Goal: Use online tool/utility: Utilize a website feature to perform a specific function

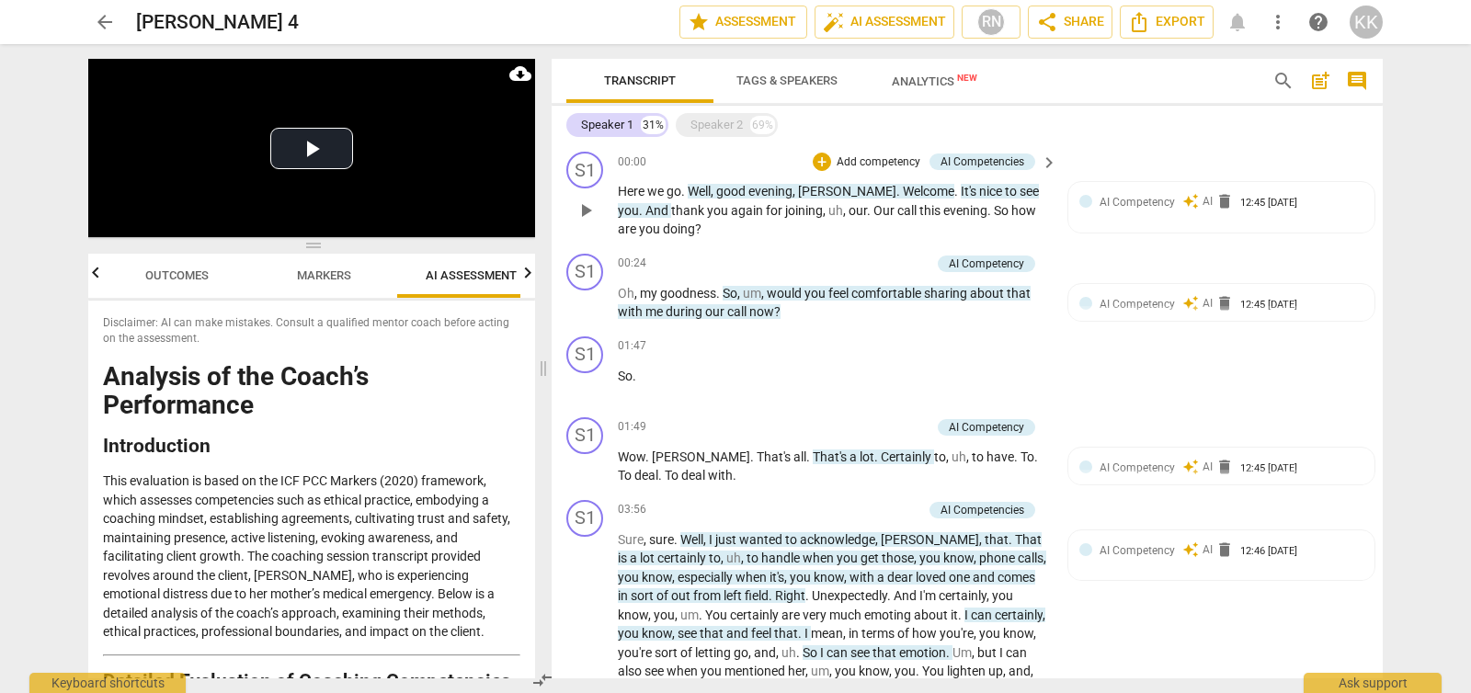
scroll to position [3814, 0]
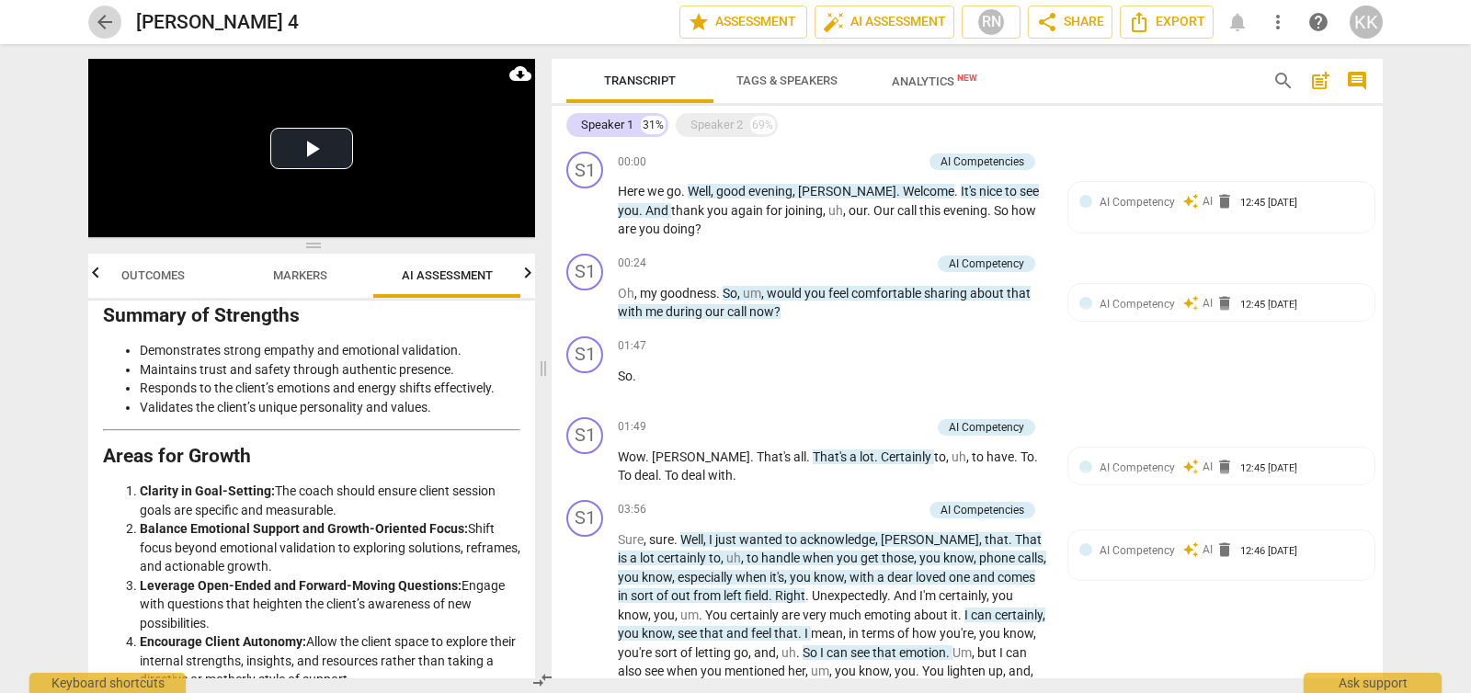
click at [101, 17] on span "arrow_back" at bounding box center [105, 22] width 22 height 22
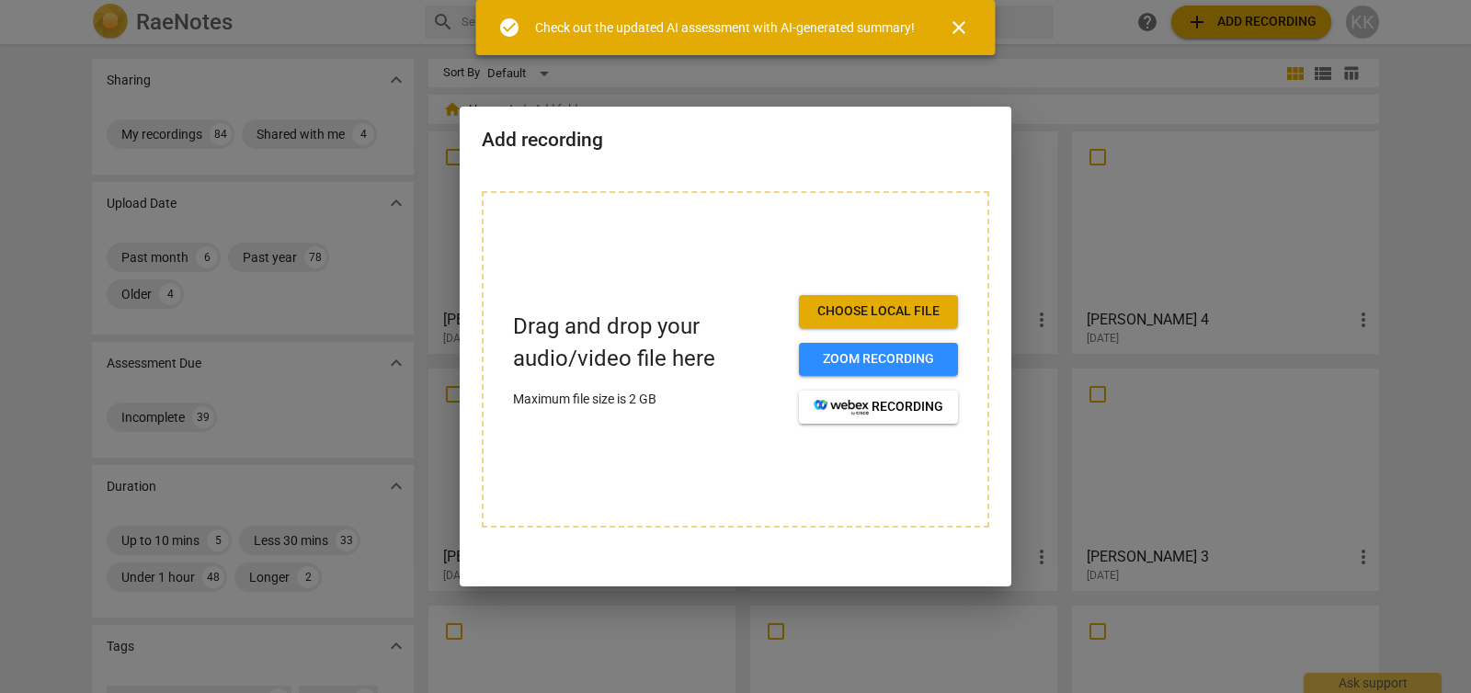
click at [961, 28] on span "close" at bounding box center [959, 28] width 22 height 22
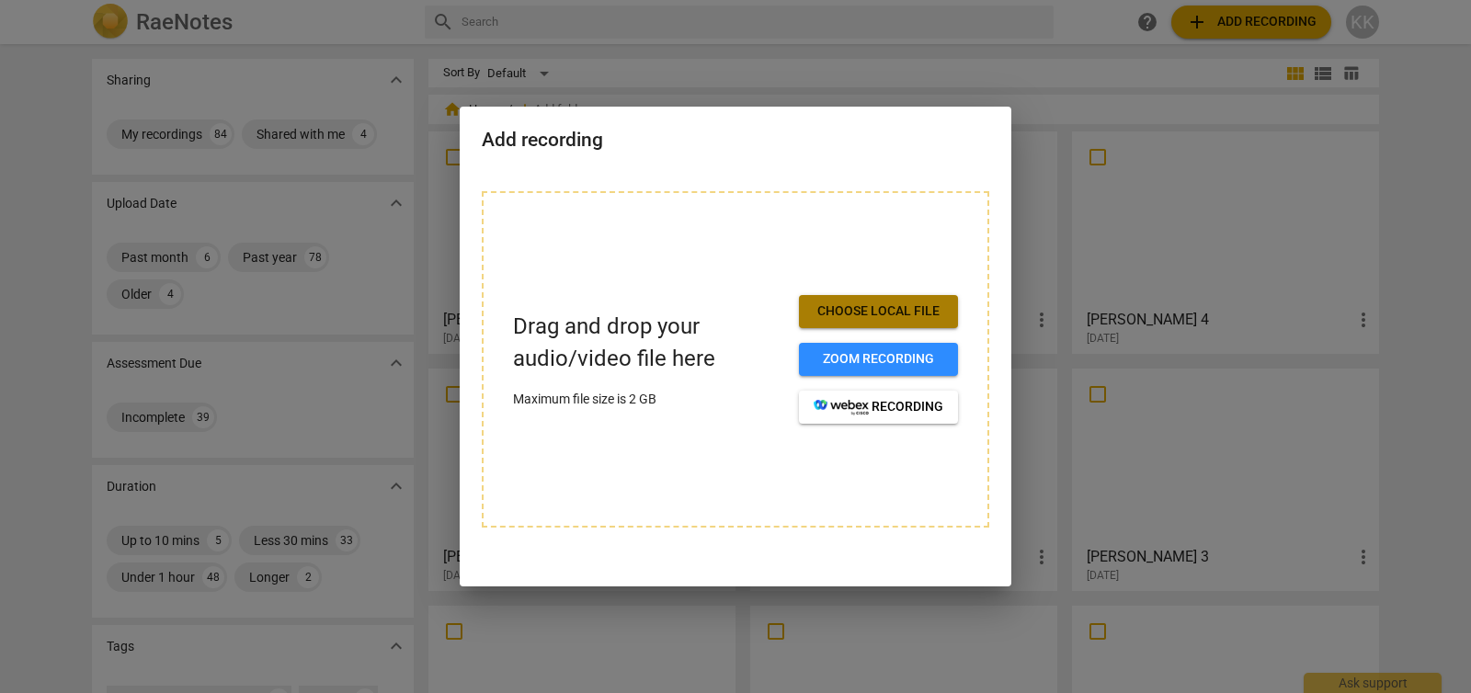
click at [850, 305] on span "Choose local file" at bounding box center [879, 312] width 130 height 18
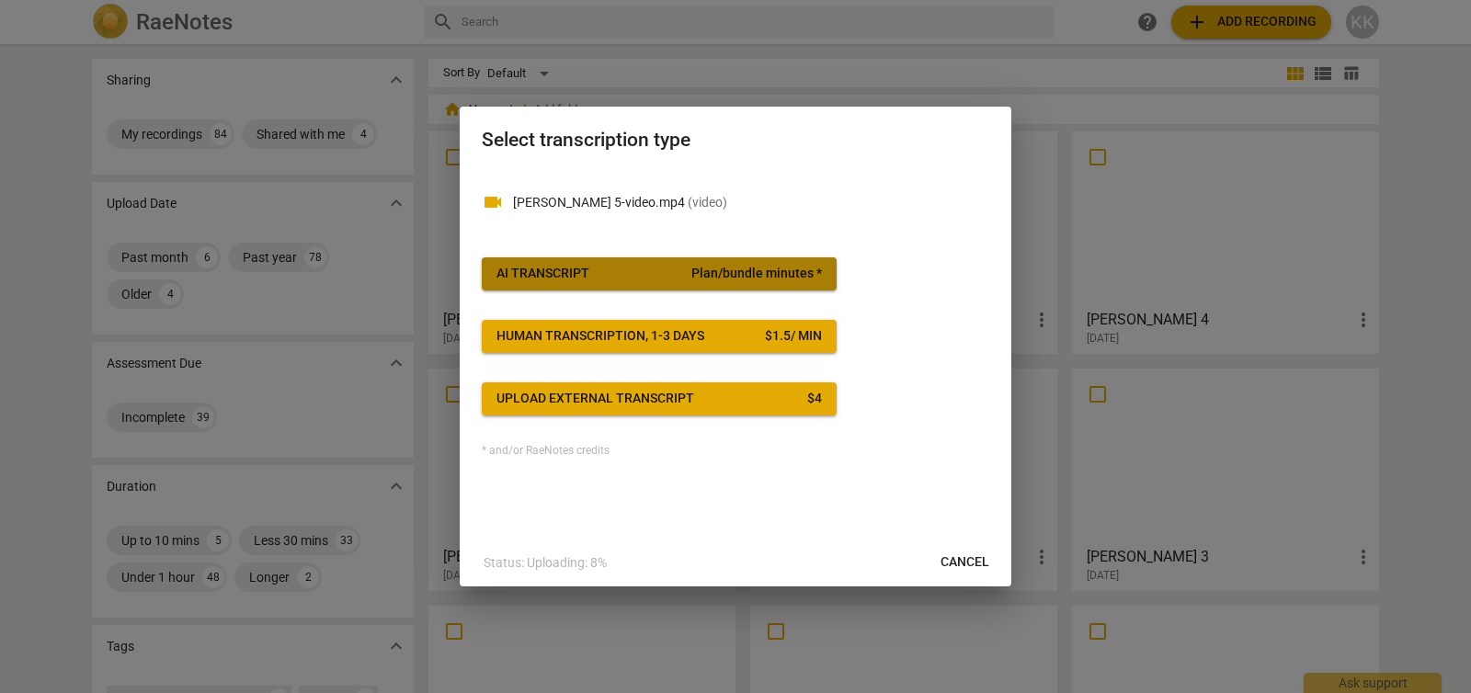
click at [658, 271] on span "AI Transcript Plan/bundle minutes *" at bounding box center [660, 274] width 326 height 18
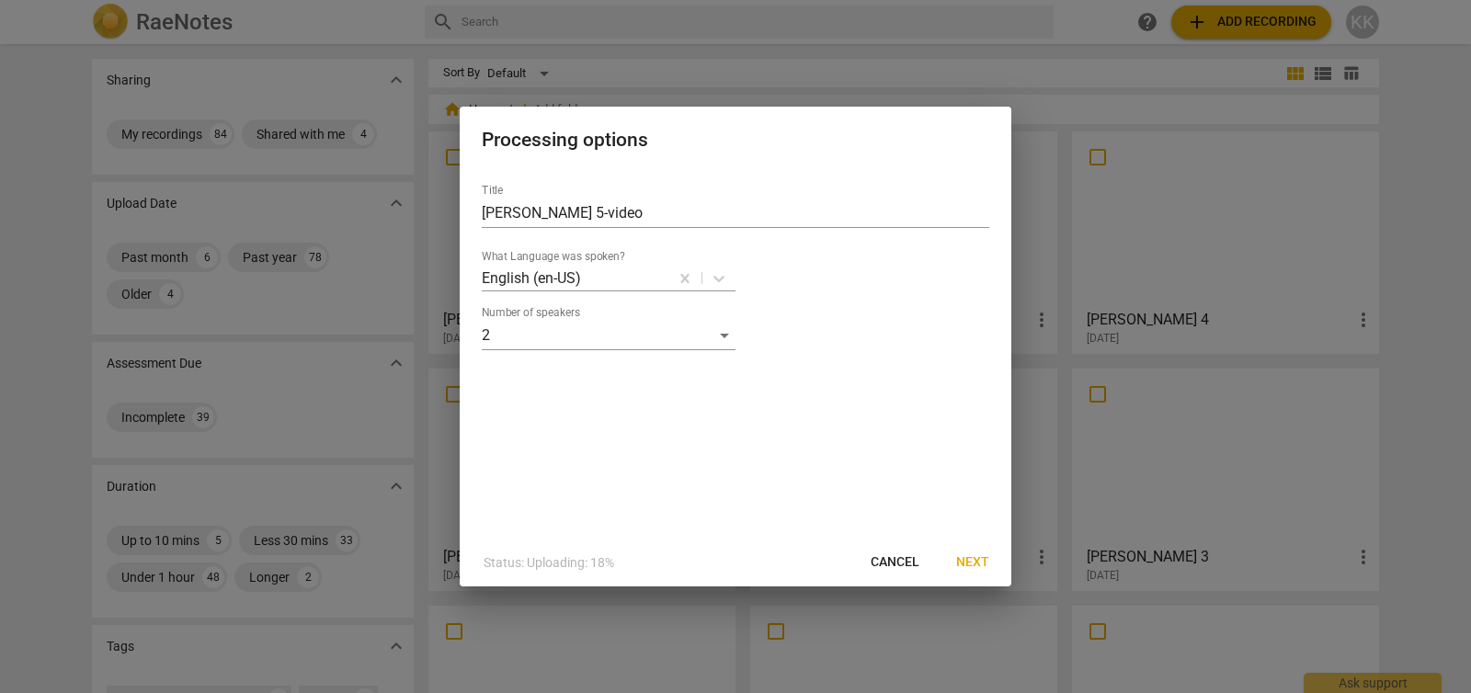
click at [970, 563] on span "Next" at bounding box center [972, 563] width 33 height 18
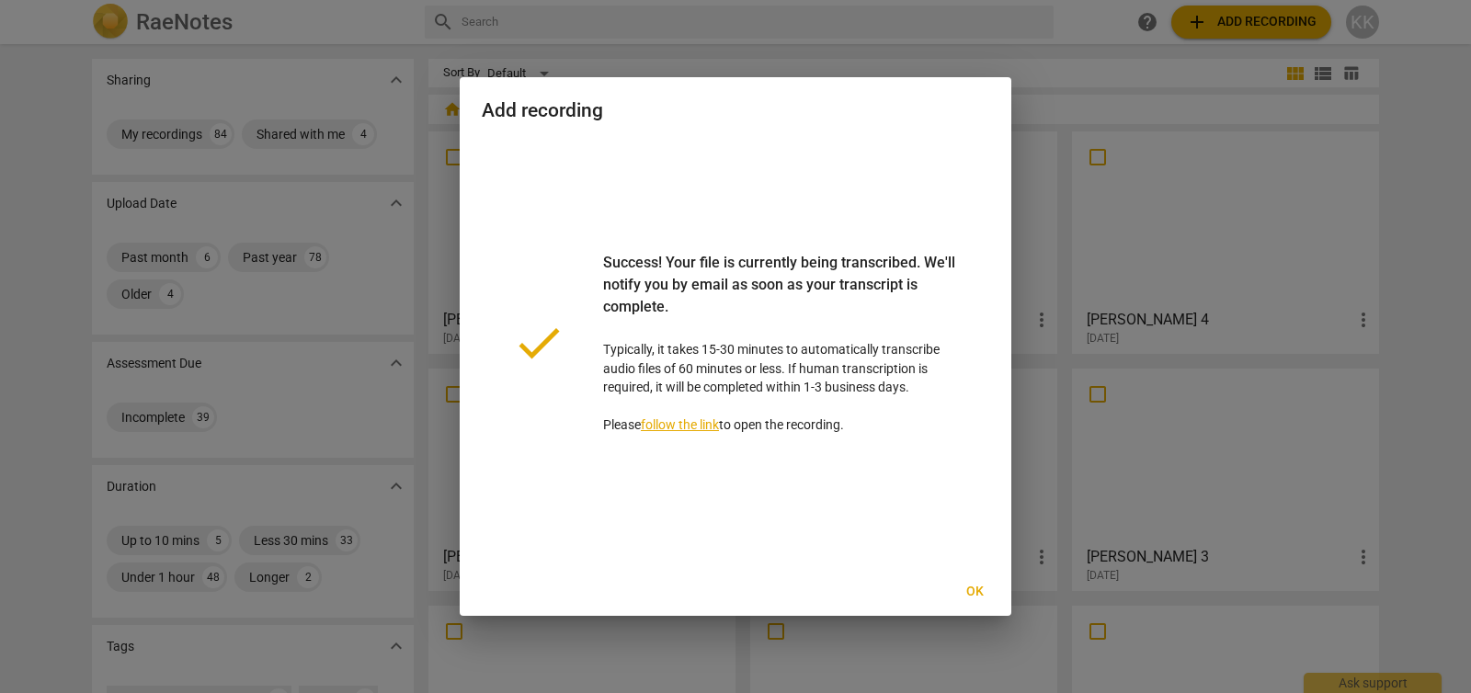
click at [986, 577] on button "Ok" at bounding box center [974, 592] width 59 height 33
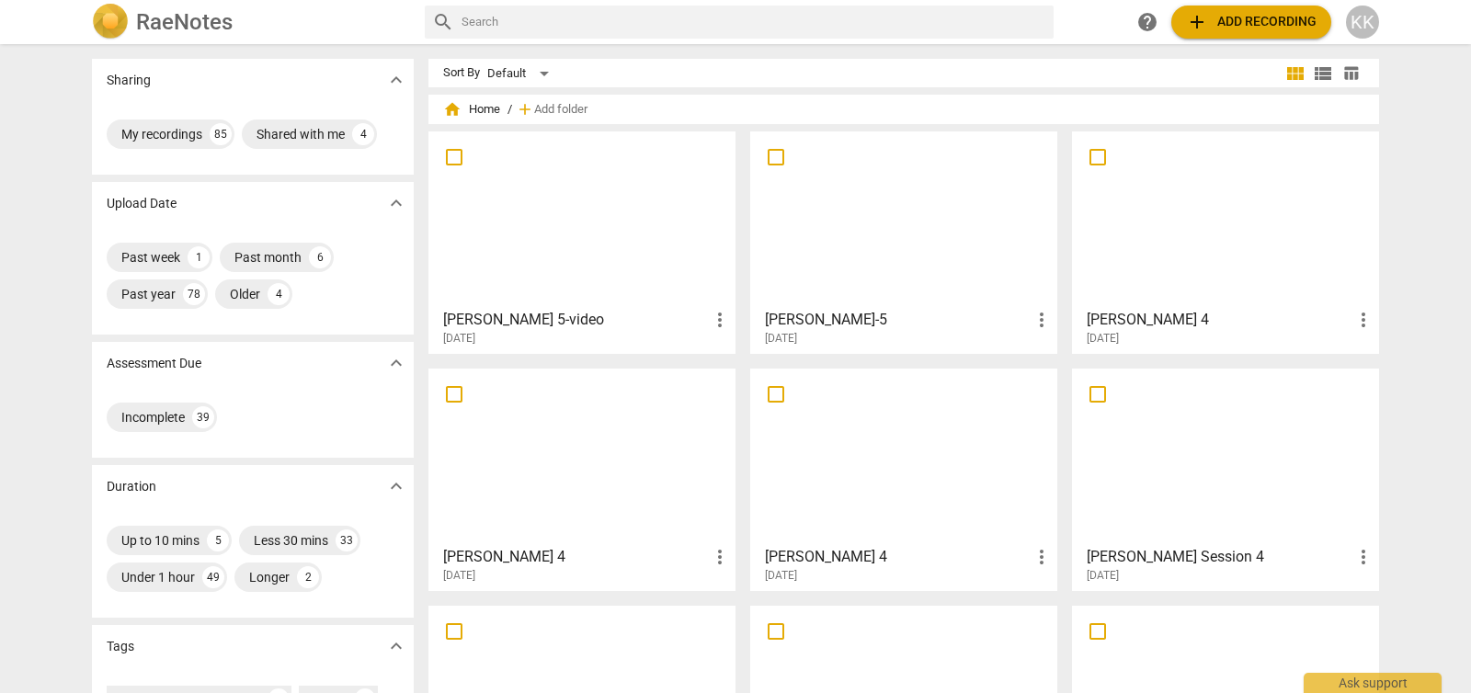
click at [601, 205] on div at bounding box center [582, 219] width 294 height 163
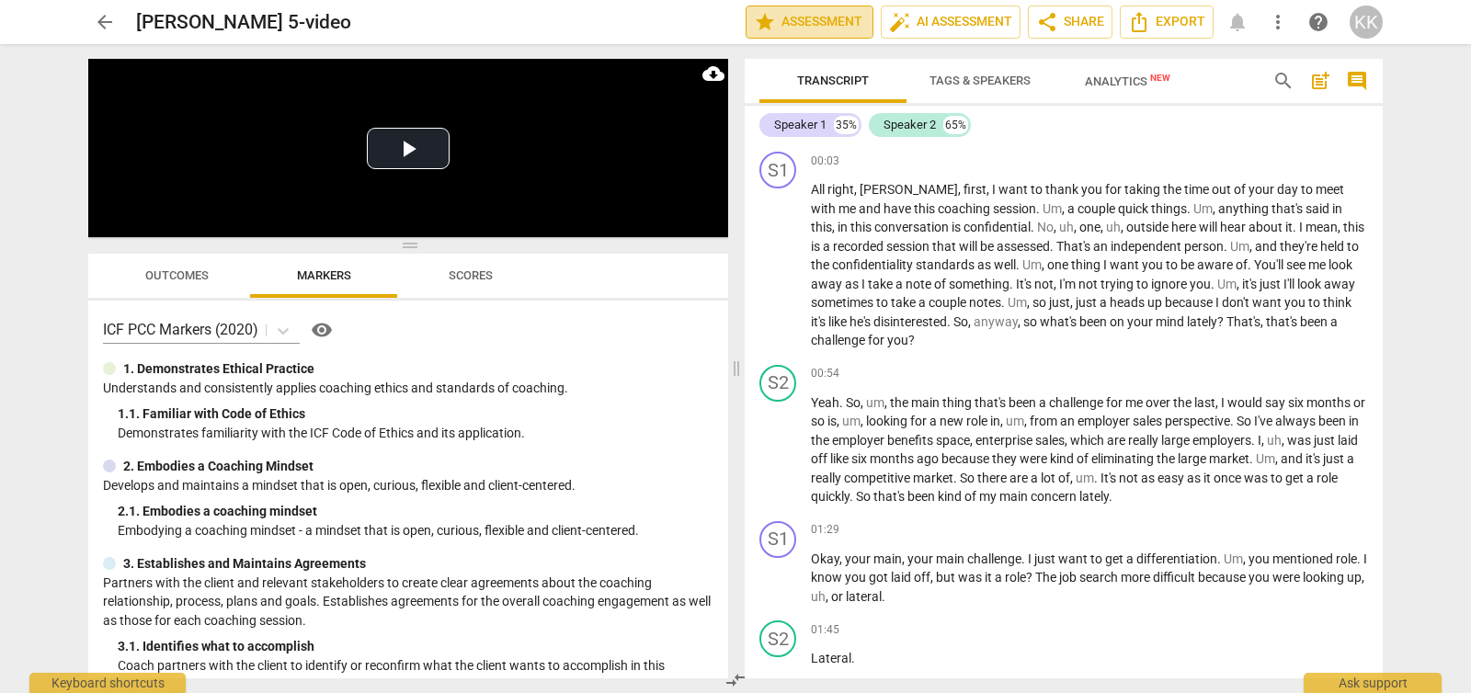
click at [821, 16] on span "star Assessment" at bounding box center [809, 22] width 111 height 22
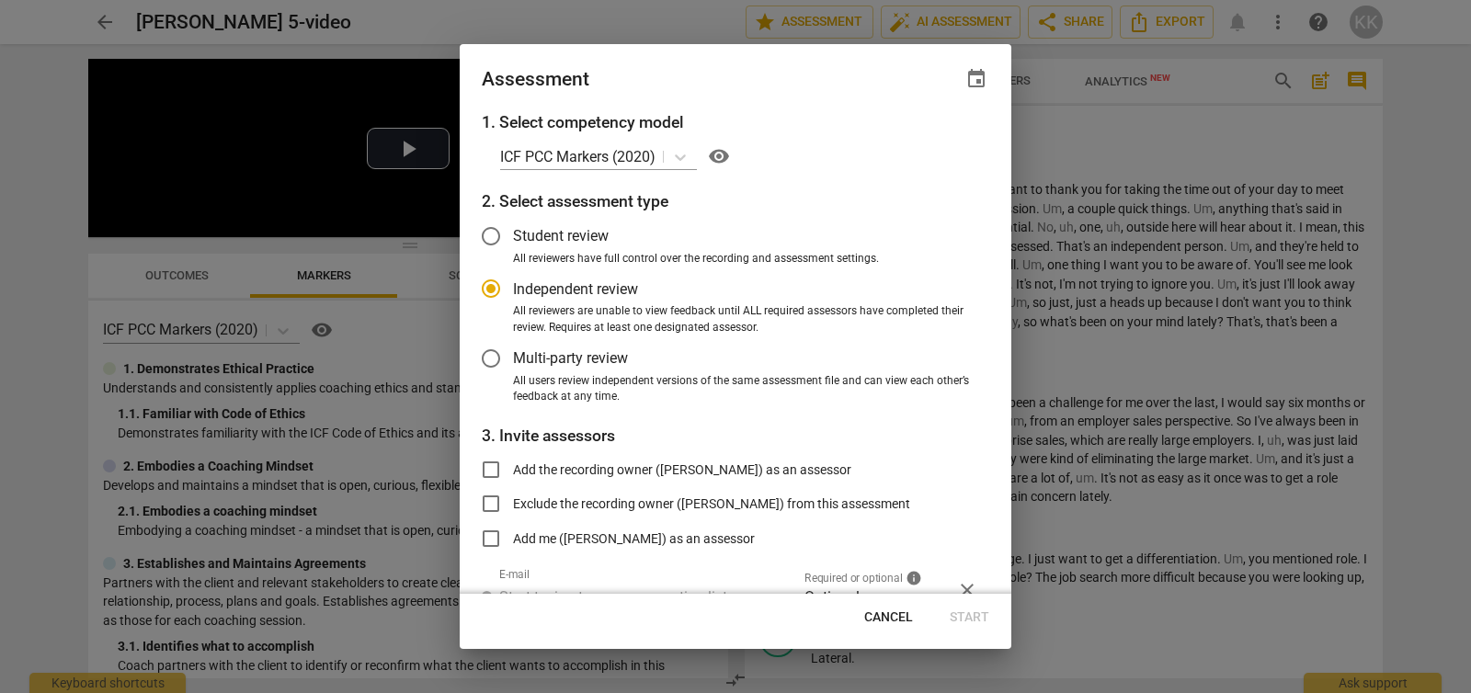
click at [634, 30] on div at bounding box center [735, 346] width 1471 height 693
radio input "false"
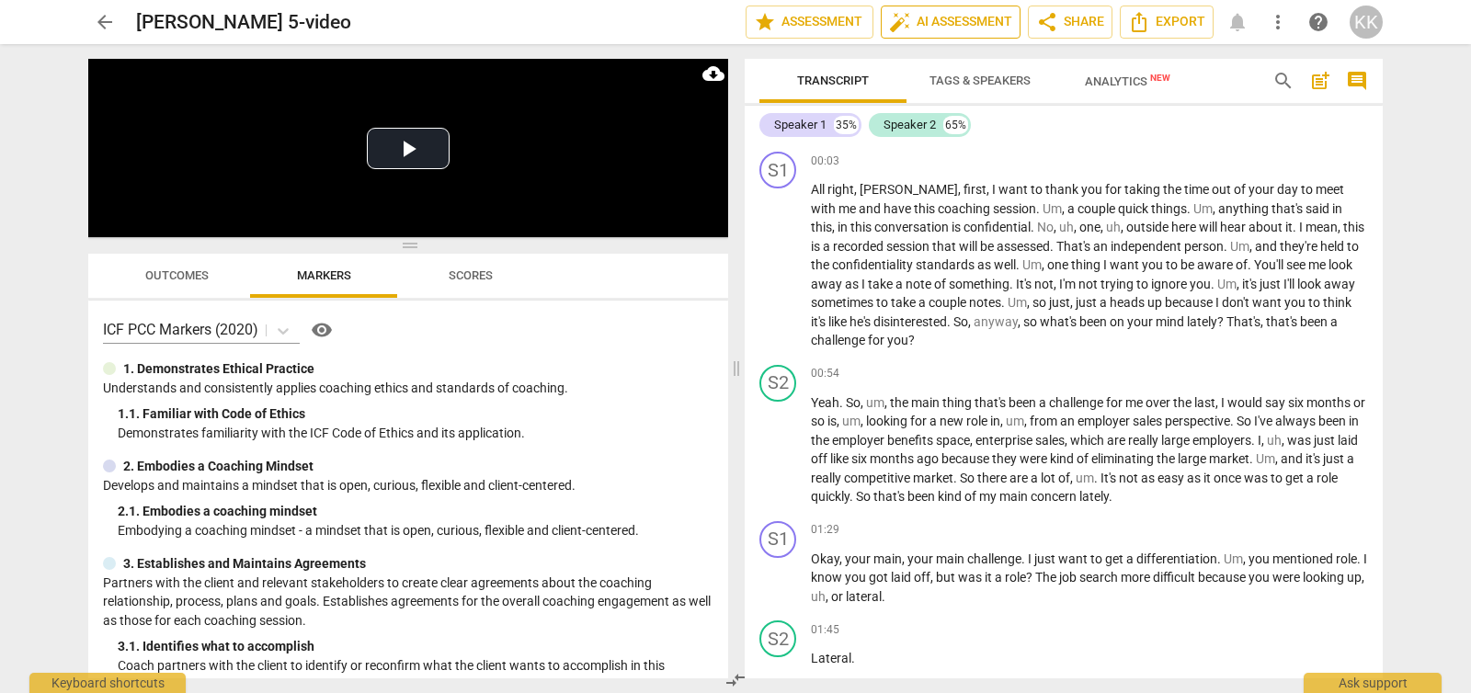
click at [954, 29] on span "auto_fix_high AI Assessment" at bounding box center [950, 22] width 123 height 22
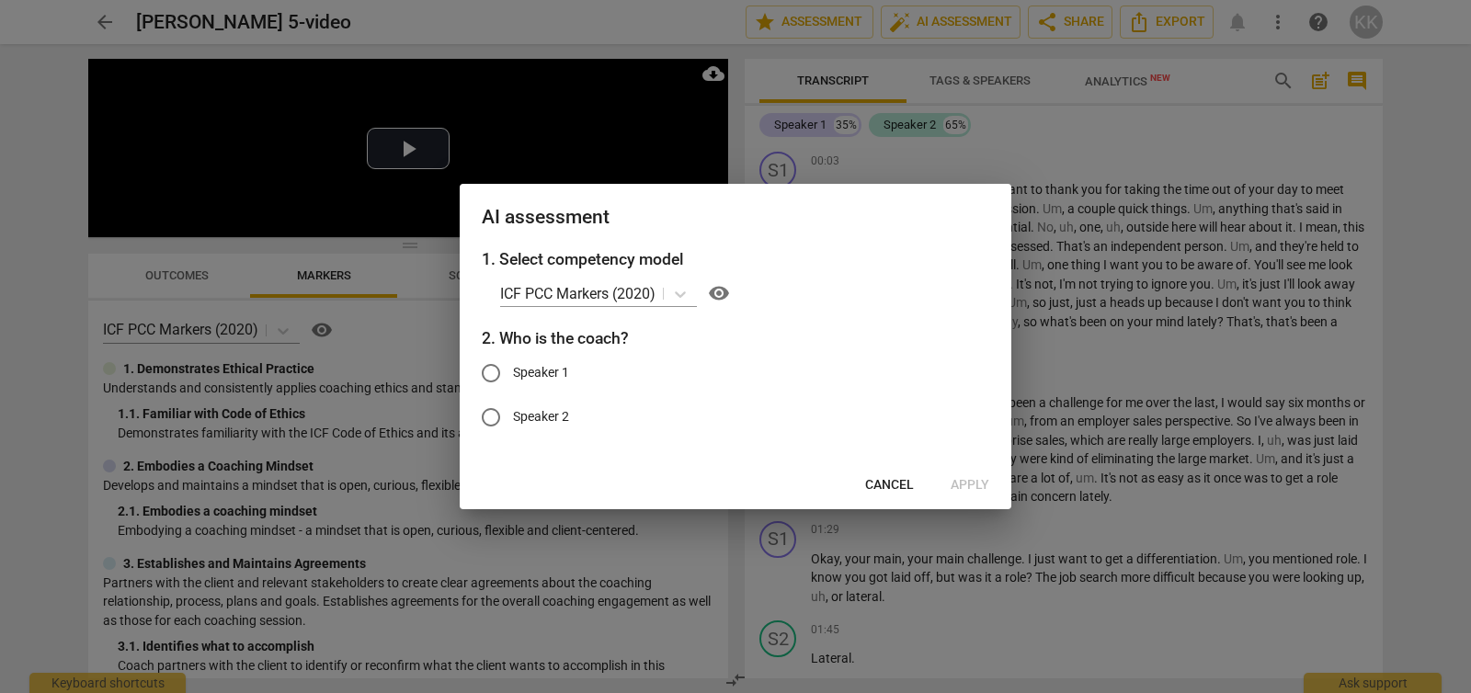
click at [491, 371] on input "Speaker 1" at bounding box center [491, 373] width 44 height 44
radio input "true"
click at [973, 484] on span "Apply" at bounding box center [970, 485] width 39 height 18
